Goal: Task Accomplishment & Management: Use online tool/utility

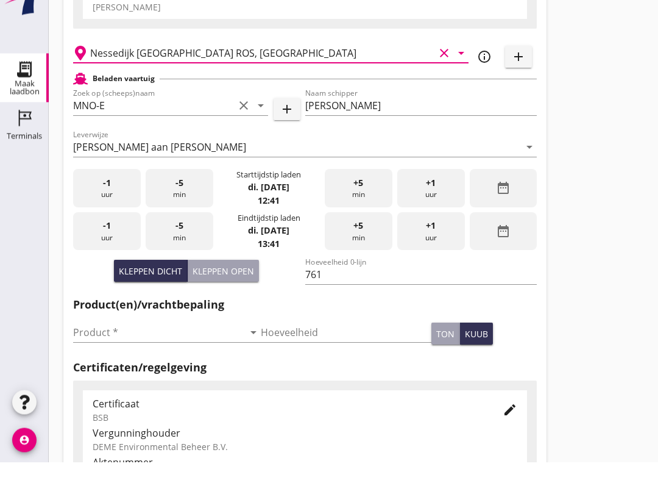
scroll to position [94, 0]
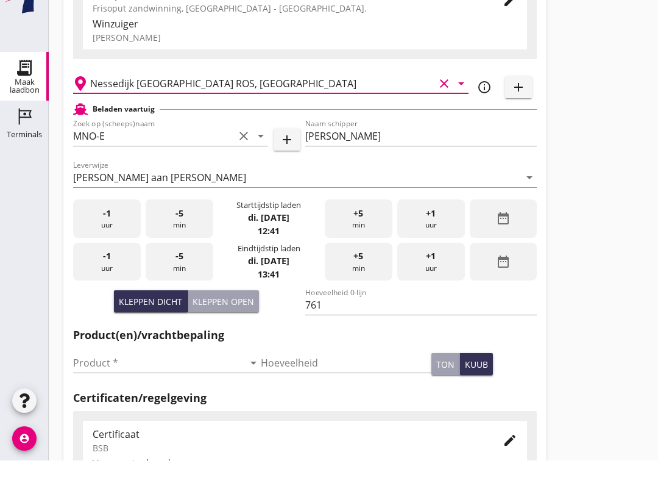
click at [160, 386] on input "Product *" at bounding box center [158, 395] width 171 height 19
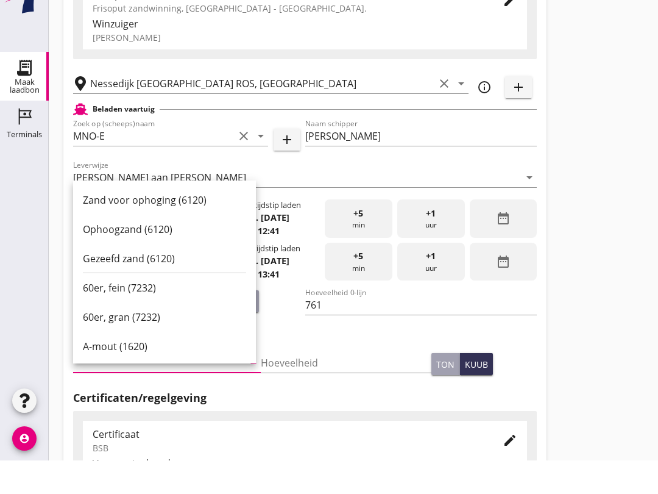
click at [175, 248] on div "Ophoogzand (6120)" at bounding box center [164, 262] width 163 height 29
type input "Ophoogzand (6120)"
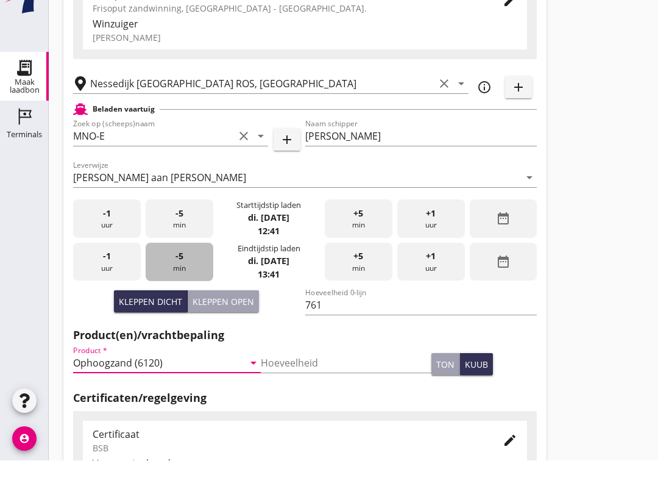
click at [190, 276] on div "-5 min" at bounding box center [180, 295] width 68 height 38
click at [197, 277] on div "-5 min" at bounding box center [180, 295] width 68 height 38
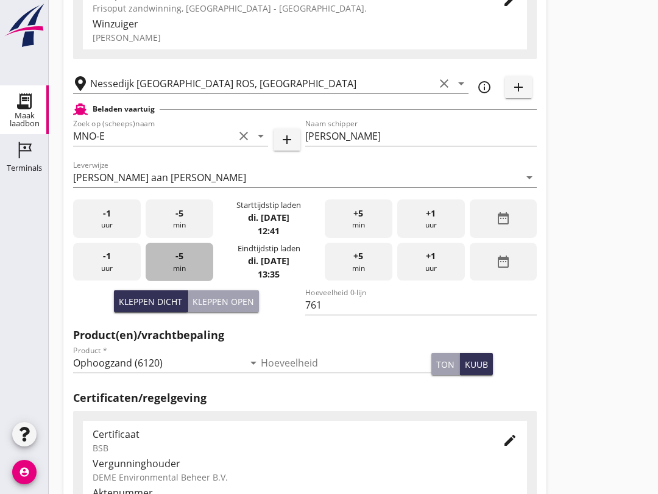
click at [200, 276] on div "-5 min" at bounding box center [180, 261] width 68 height 38
click at [197, 279] on div "-5 min" at bounding box center [180, 261] width 68 height 38
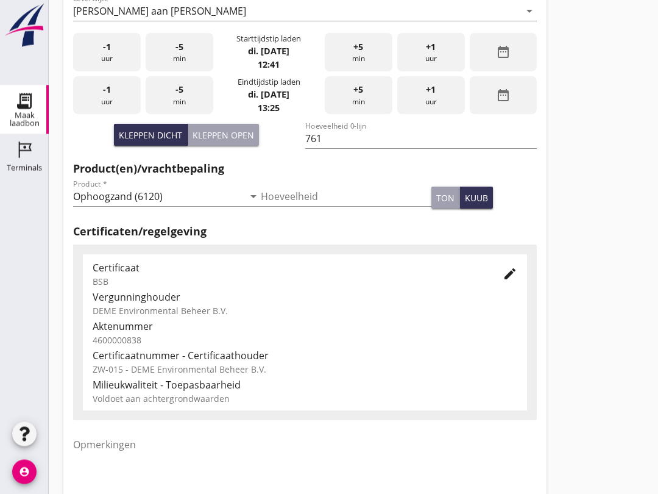
scroll to position [388, 0]
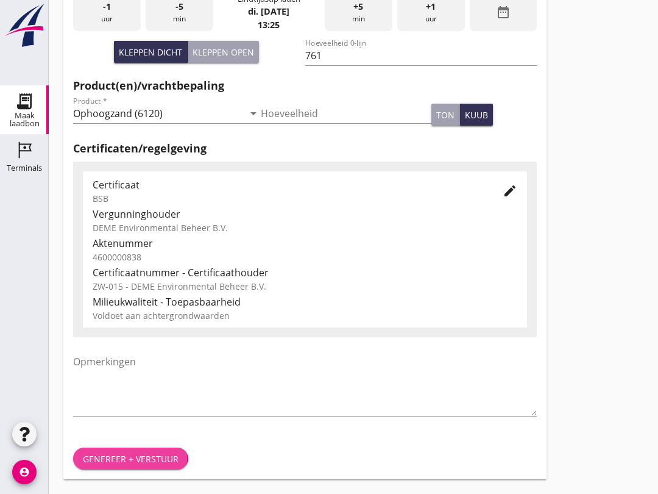
click at [157, 452] on div "Genereer + verstuur" at bounding box center [131, 458] width 96 height 13
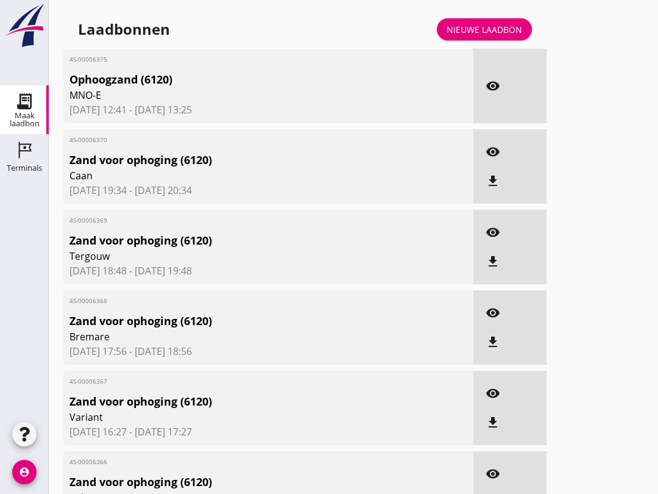
click at [520, 31] on link "Nieuwe laadbon" at bounding box center [484, 29] width 95 height 22
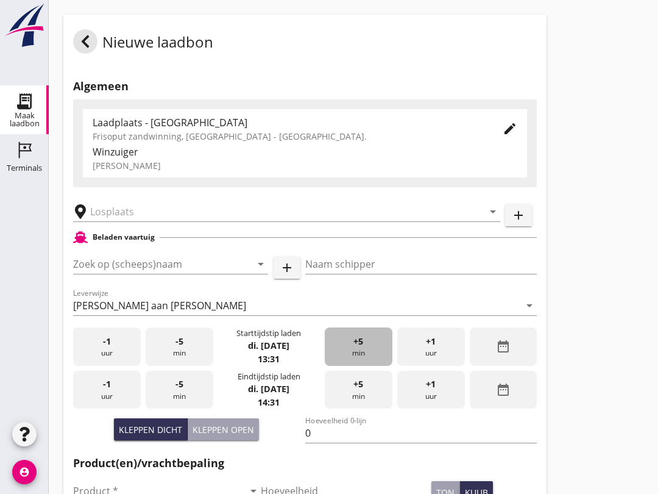
click at [373, 350] on div "+5 min" at bounding box center [359, 346] width 68 height 38
click at [139, 272] on input "Zoek op (scheeps)naam" at bounding box center [153, 263] width 161 height 19
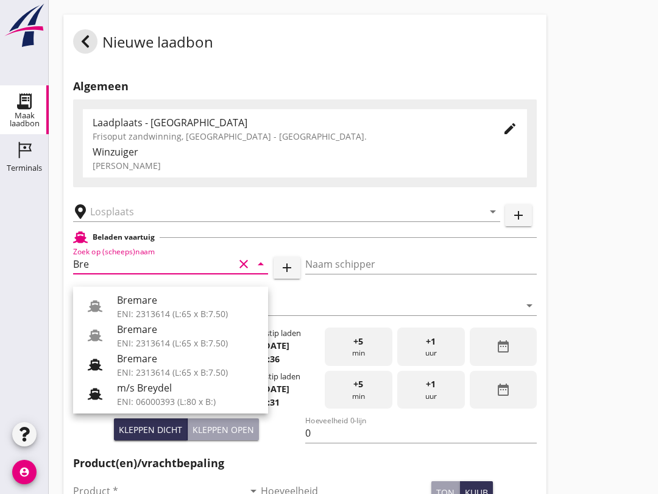
click at [190, 299] on div "Bremare" at bounding box center [187, 299] width 141 height 15
type input "Bremare"
type input "[PERSON_NAME]"
type input "429"
